Goal: Navigation & Orientation: Find specific page/section

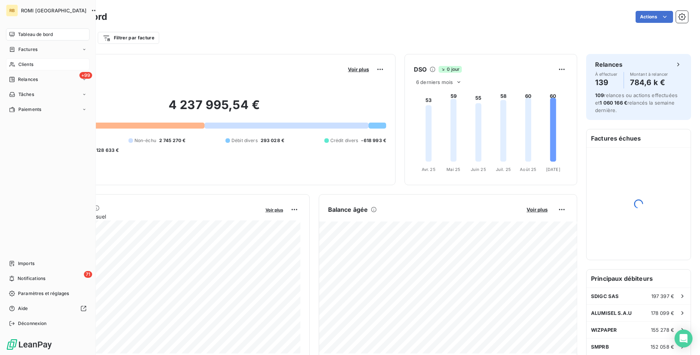
click at [23, 64] on span "Clients" at bounding box center [25, 64] width 15 height 7
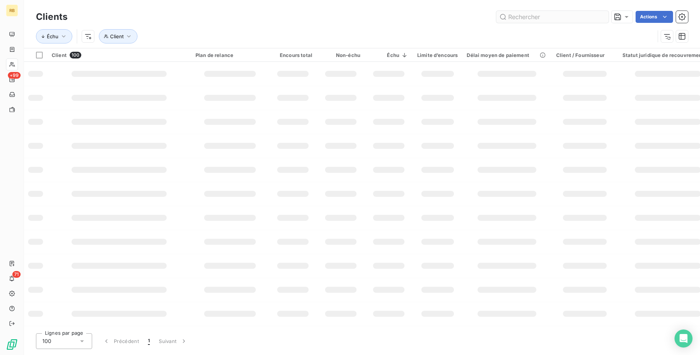
click at [536, 18] on input "text" at bounding box center [553, 17] width 112 height 12
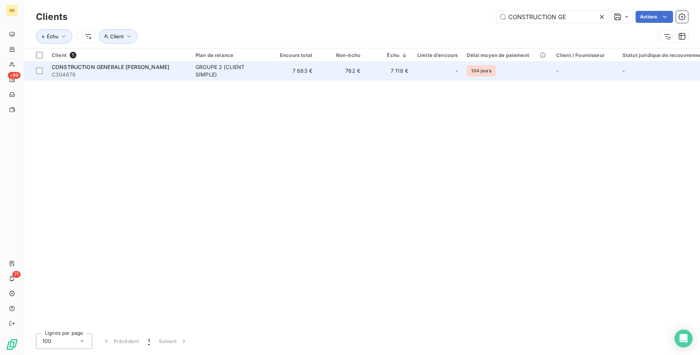
type input "CONSTRUCTION GE"
click at [320, 76] on td "762 €" at bounding box center [341, 71] width 48 height 18
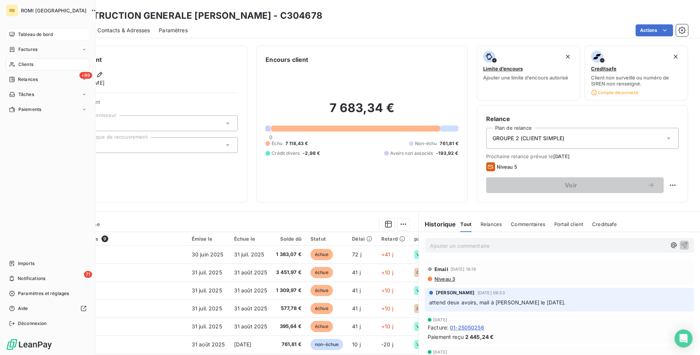
click at [29, 30] on div "Tableau de bord" at bounding box center [48, 34] width 84 height 12
